Goal: Task Accomplishment & Management: Manage account settings

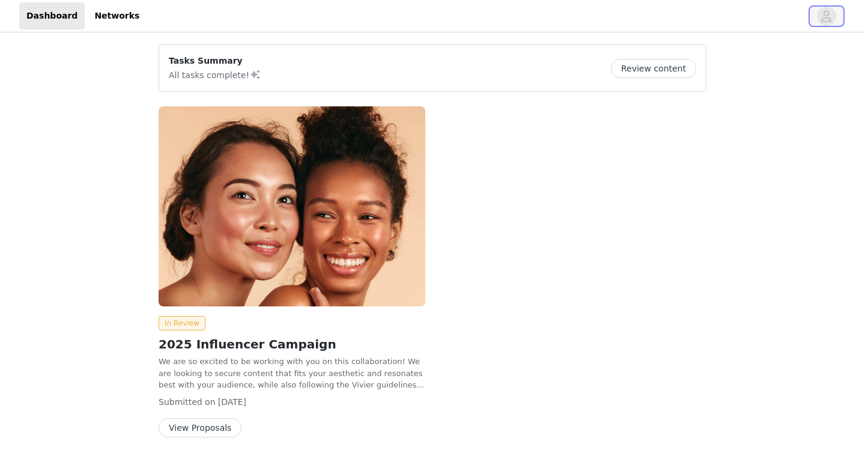
click at [828, 13] on icon "avatar" at bounding box center [827, 15] width 10 height 11
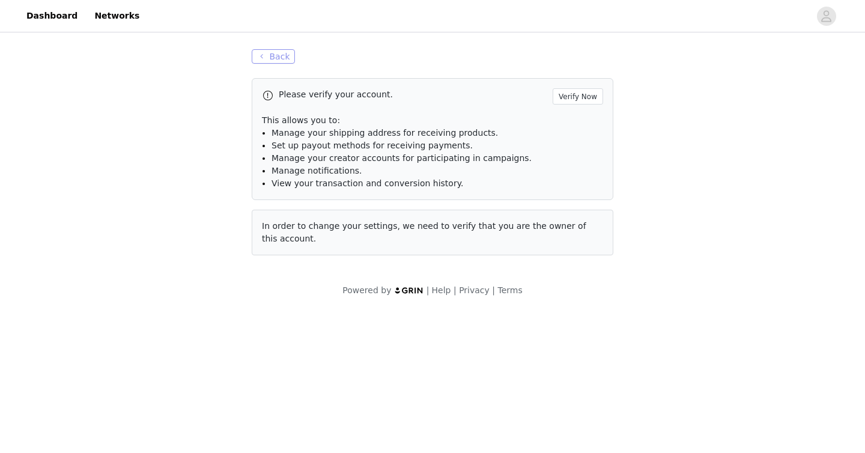
click at [273, 56] on button "Back" at bounding box center [273, 56] width 43 height 14
click at [49, 19] on link "Dashboard" at bounding box center [51, 15] width 65 height 27
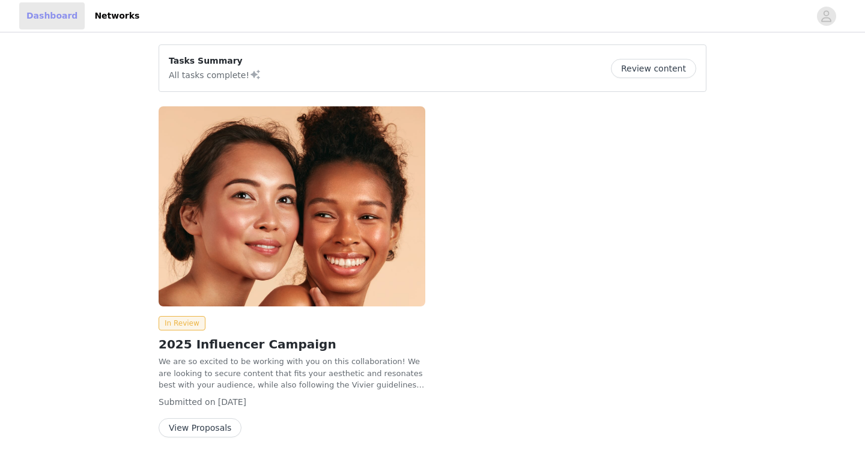
scroll to position [44, 0]
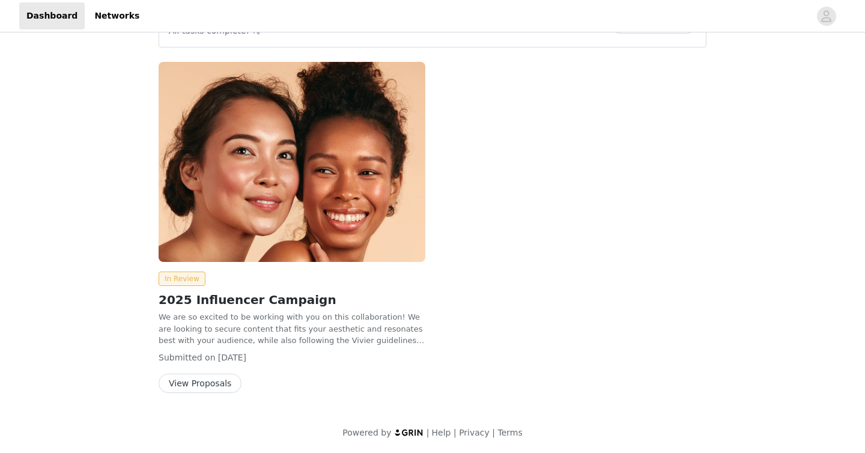
drag, startPoint x: 197, startPoint y: 383, endPoint x: 243, endPoint y: 362, distance: 50.6
click at [197, 383] on button "View Proposals" at bounding box center [200, 383] width 83 height 19
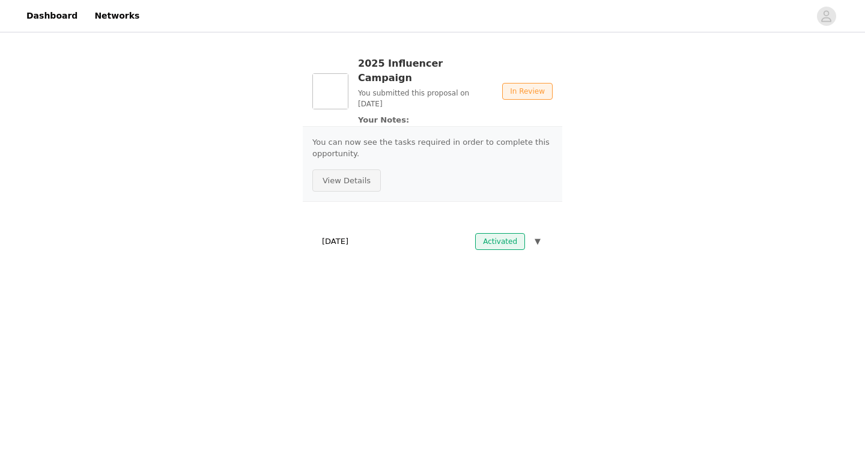
click at [354, 169] on button "View Details" at bounding box center [346, 180] width 68 height 23
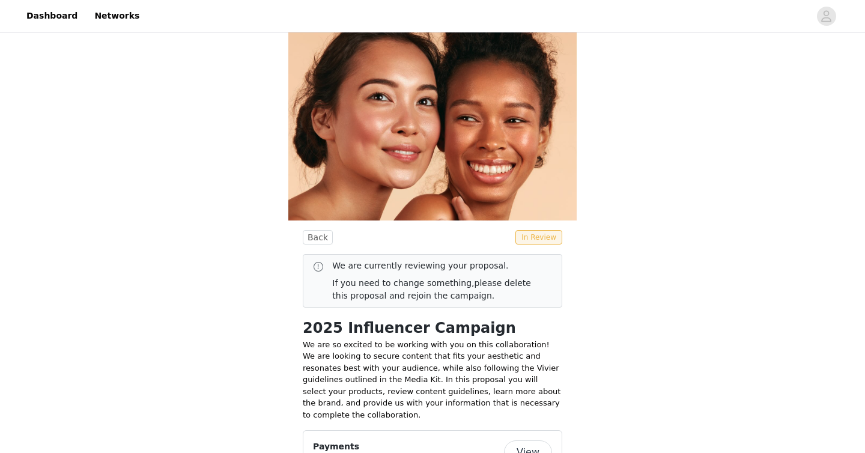
scroll to position [88, 0]
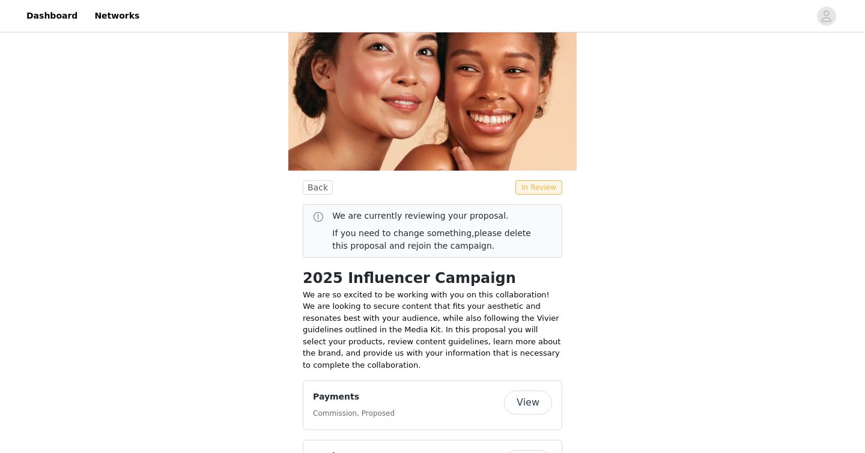
click at [519, 390] on button "View" at bounding box center [528, 402] width 48 height 24
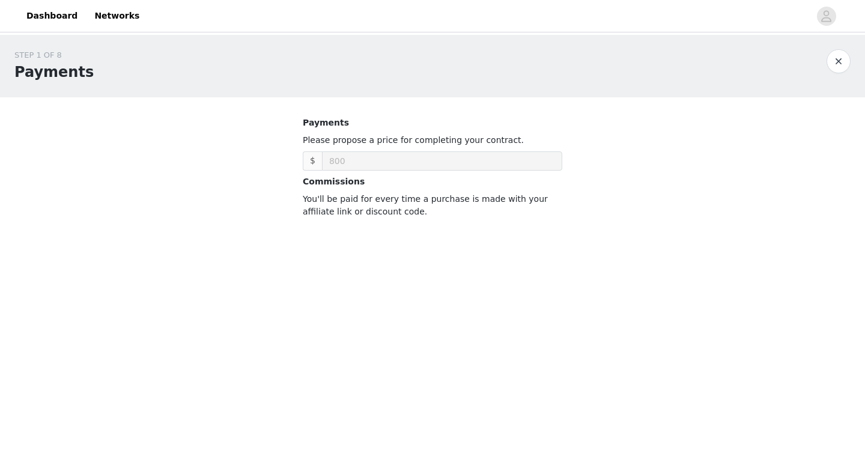
click at [840, 65] on button "button" at bounding box center [838, 61] width 24 height 24
